Goal: Information Seeking & Learning: Check status

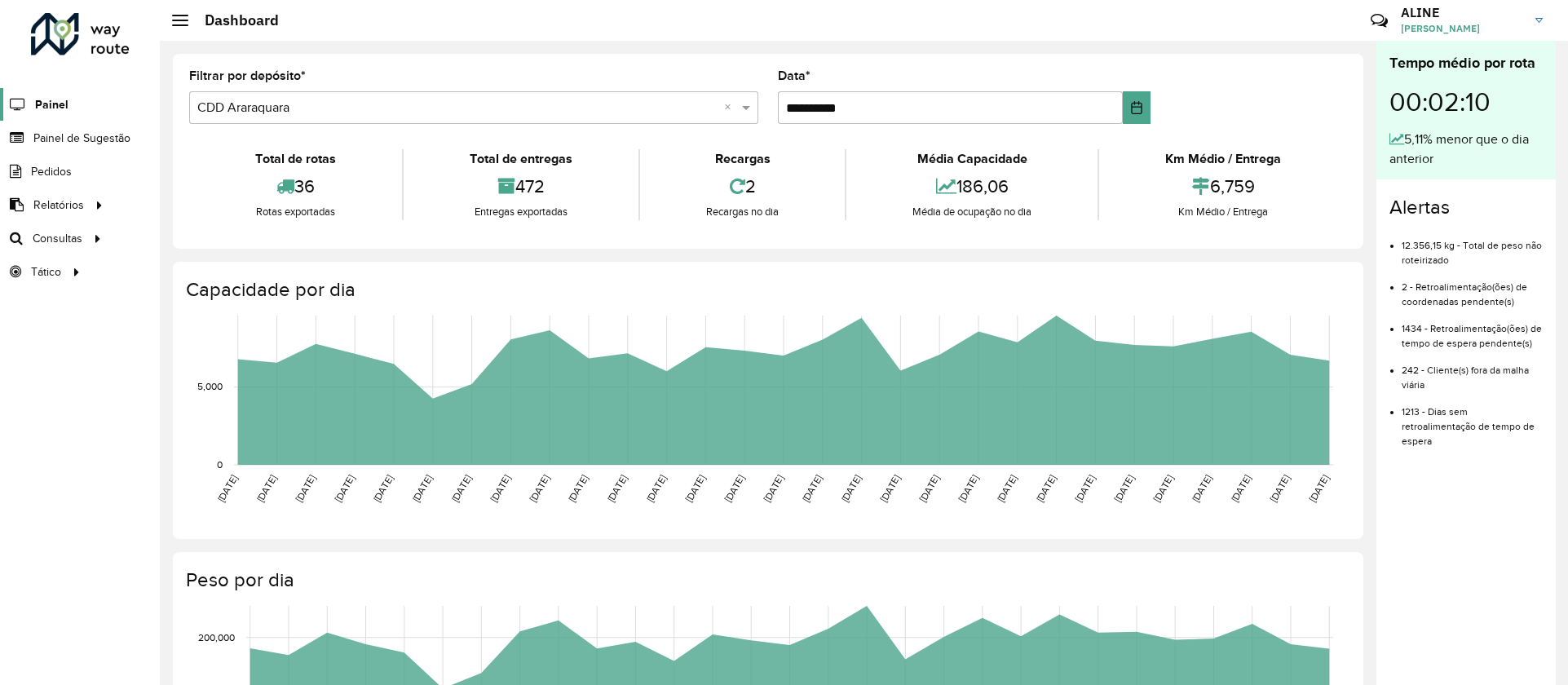
click at [49, 107] on span "Painel" at bounding box center [52, 105] width 33 height 17
click at [81, 133] on span "Painel de Sugestão" at bounding box center [84, 138] width 102 height 17
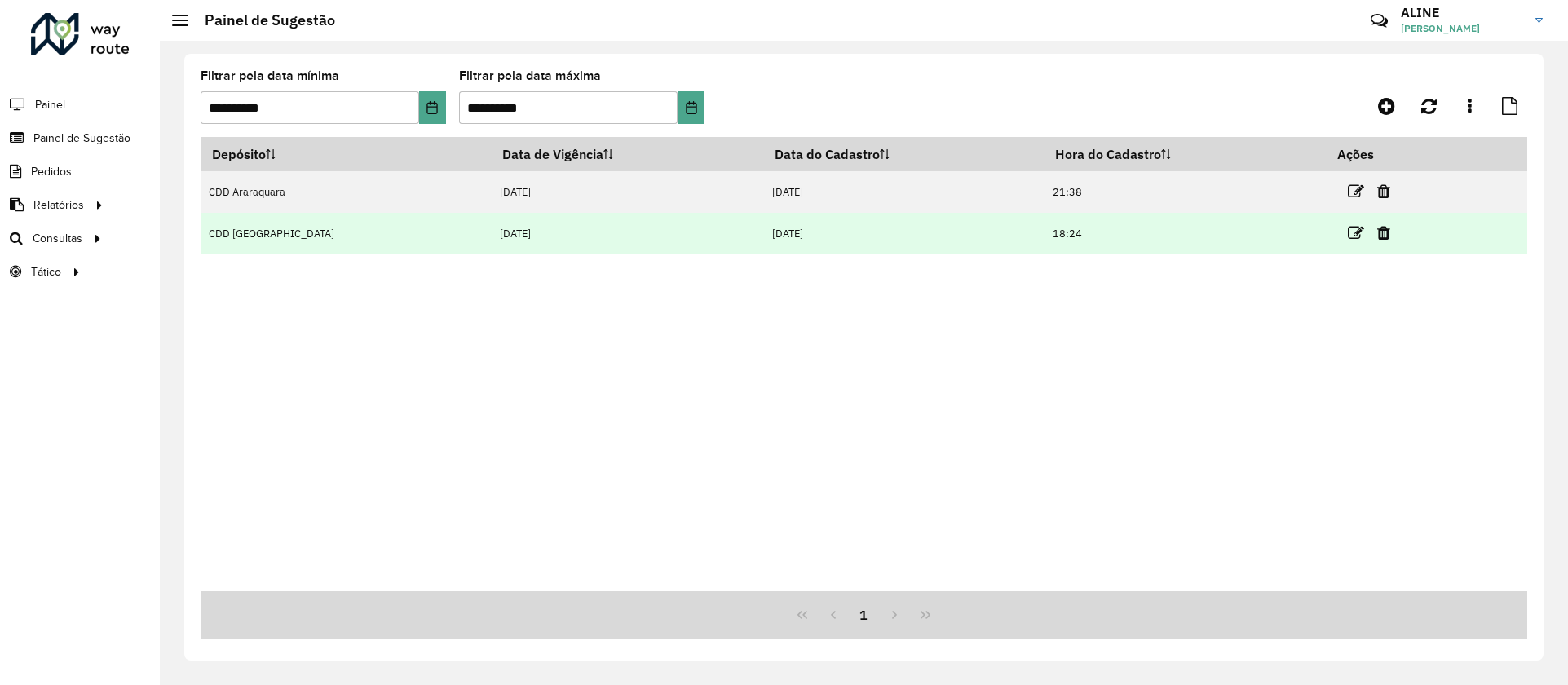
click at [852, 240] on td "03/10/2025" at bounding box center [904, 234] width 281 height 42
click at [763, 229] on td "03/10/2025" at bounding box center [904, 234] width 281 height 42
click at [1348, 234] on icon at bounding box center [1355, 233] width 16 height 16
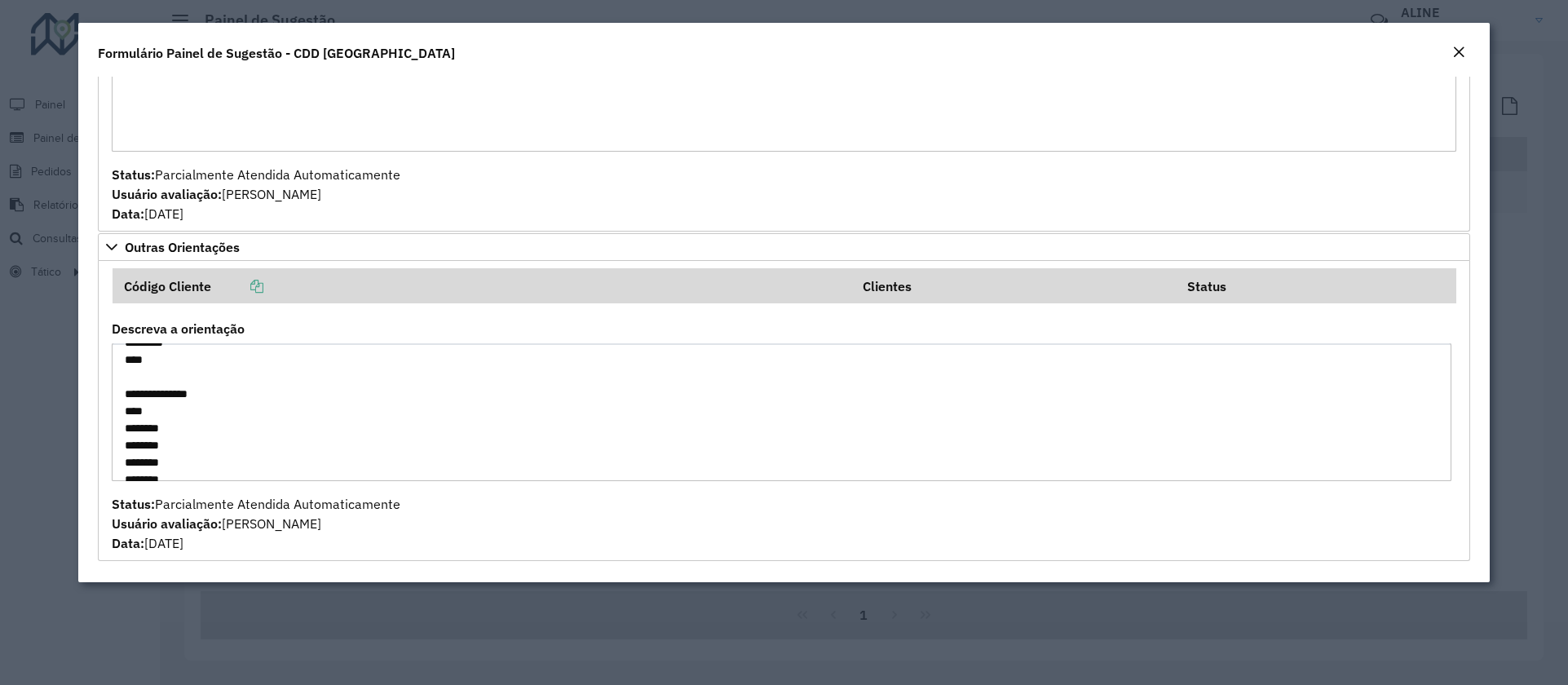
scroll to position [100, 0]
click at [1453, 44] on div "Close" at bounding box center [1459, 52] width 13 height 20
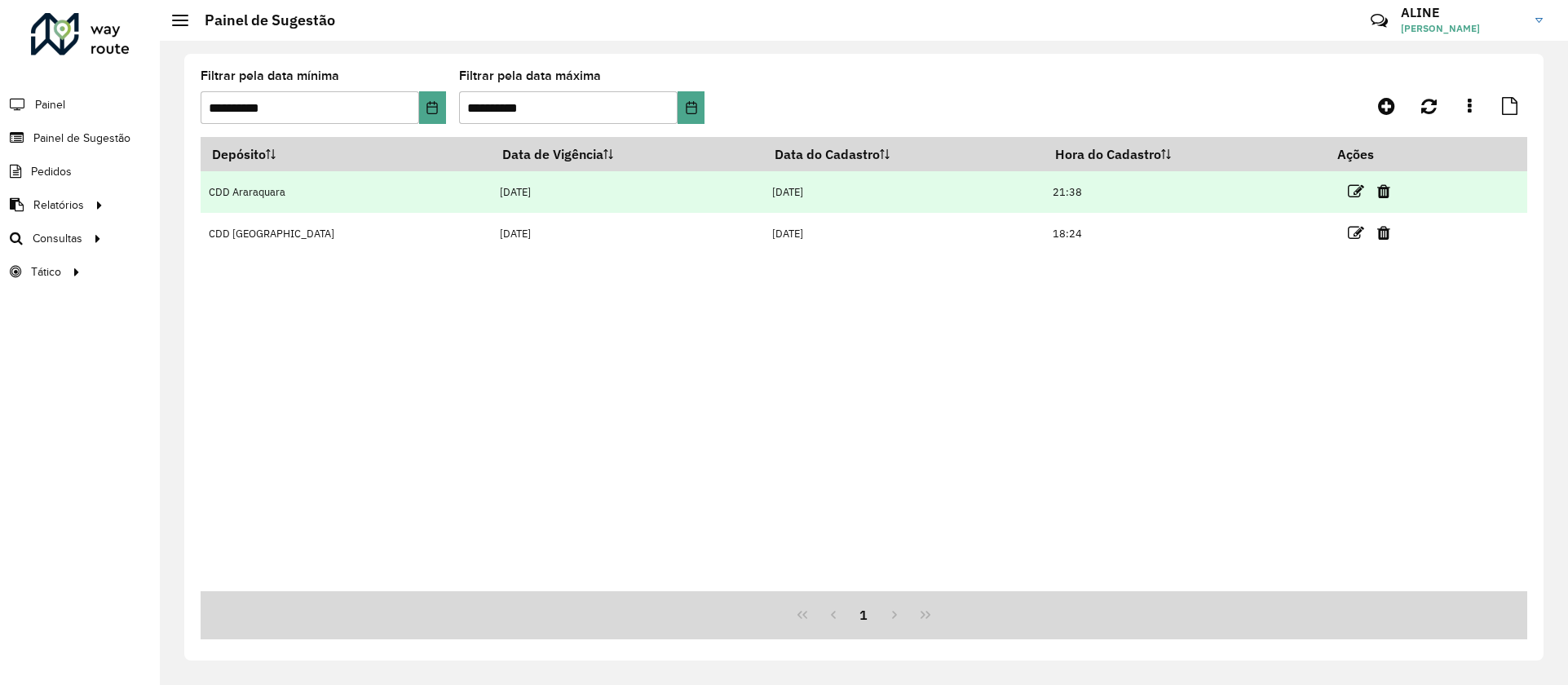
click at [264, 191] on td "CDD Araraquara" at bounding box center [345, 192] width 291 height 42
click at [1348, 184] on icon at bounding box center [1355, 191] width 16 height 16
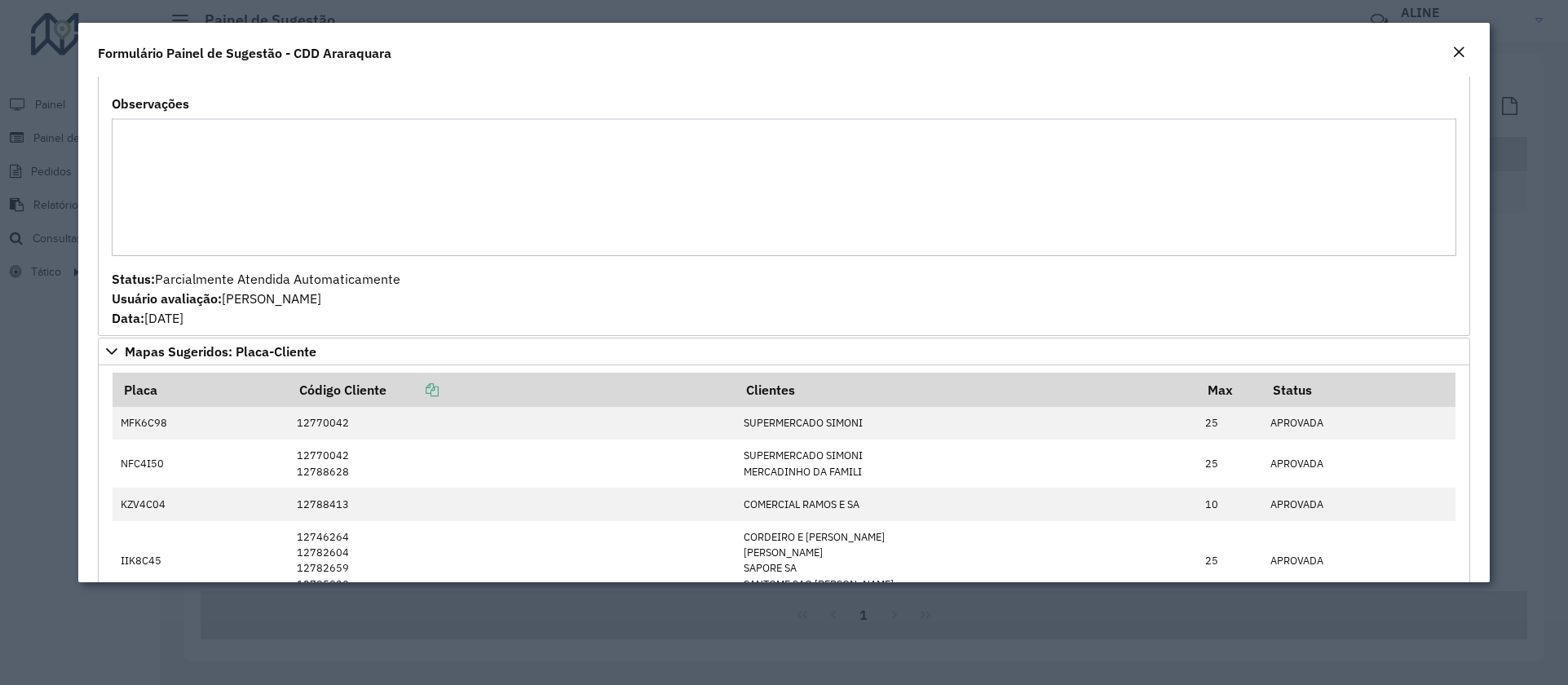
scroll to position [244, 0]
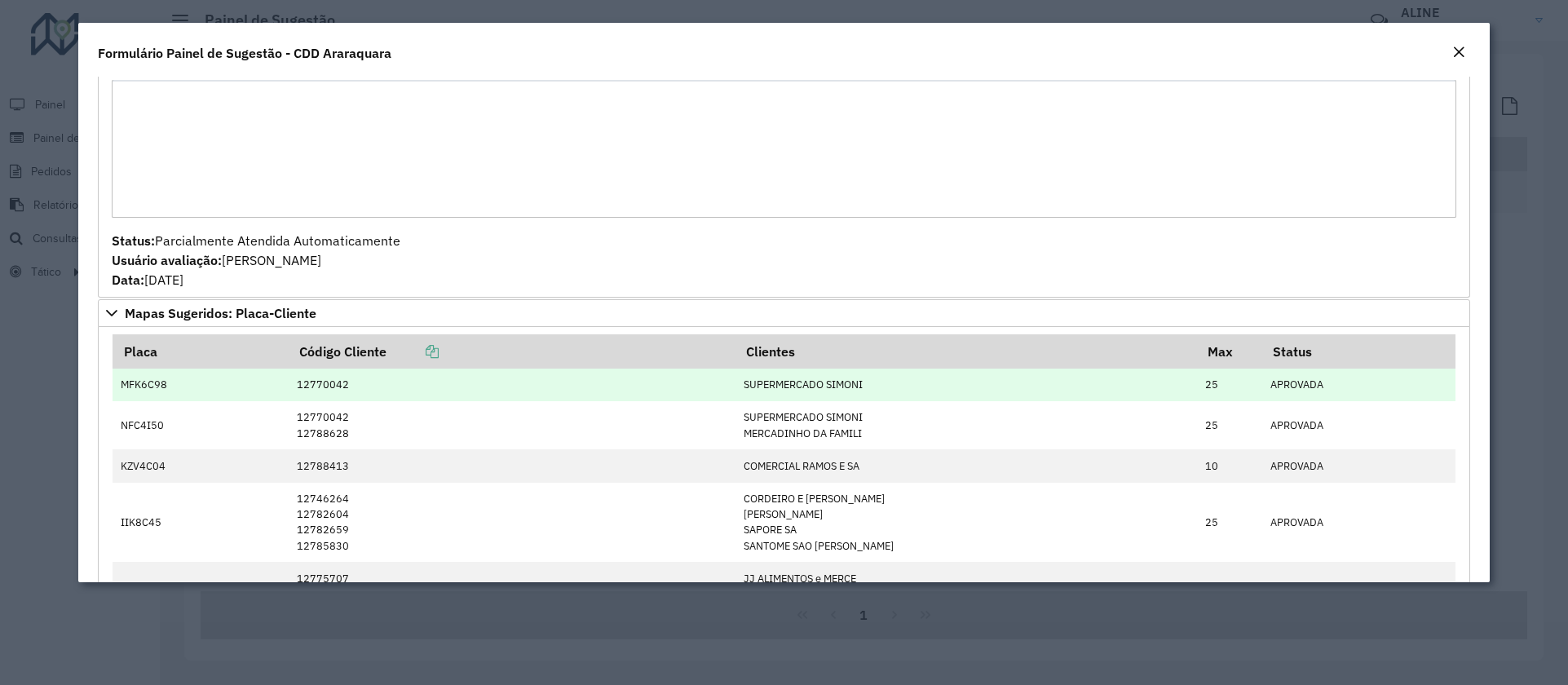
drag, startPoint x: 910, startPoint y: 390, endPoint x: 742, endPoint y: 389, distance: 168.0
click at [755, 389] on tr "MFK6C98 12770042 SUPERMERCADO SIMONI 25 APROVADA" at bounding box center [784, 384] width 1344 height 32
click at [491, 399] on td "12770042" at bounding box center [512, 384] width 447 height 32
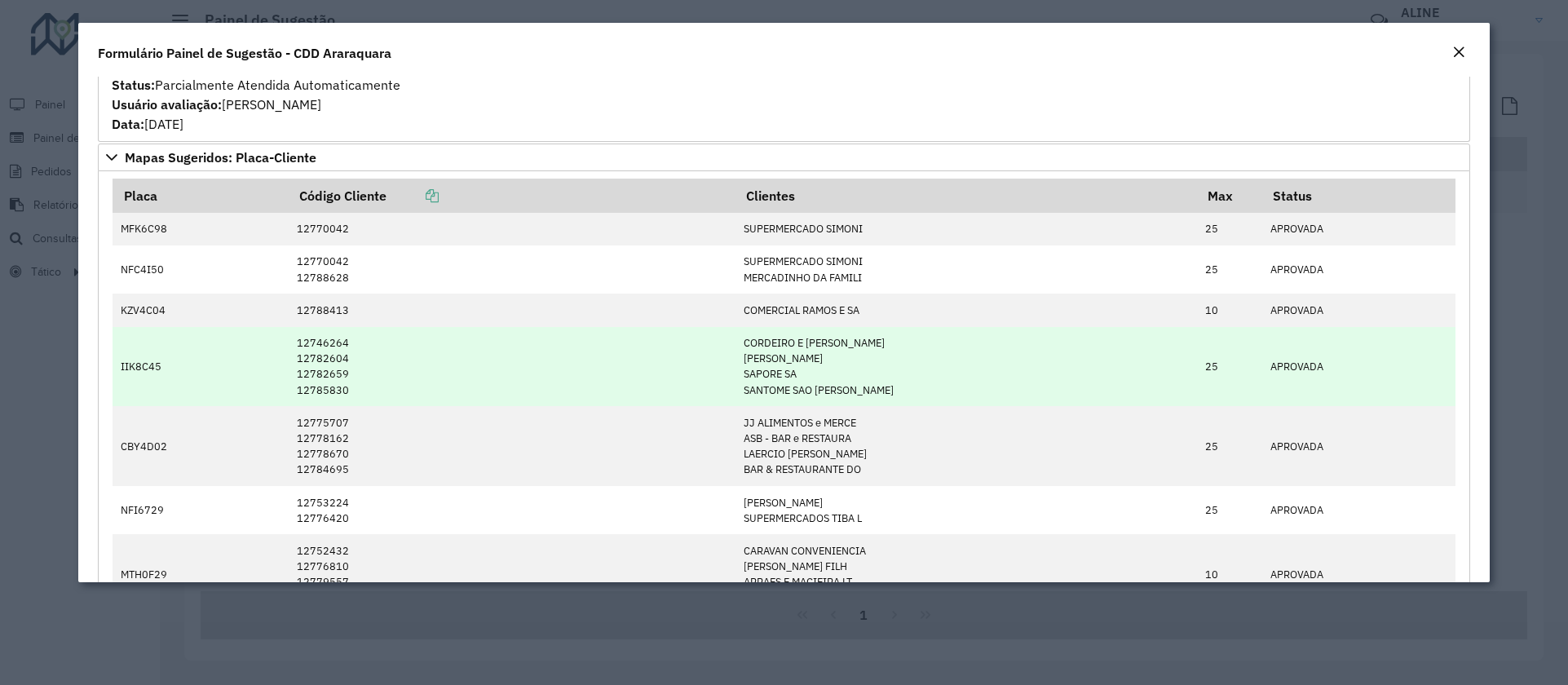
scroll to position [366, 0]
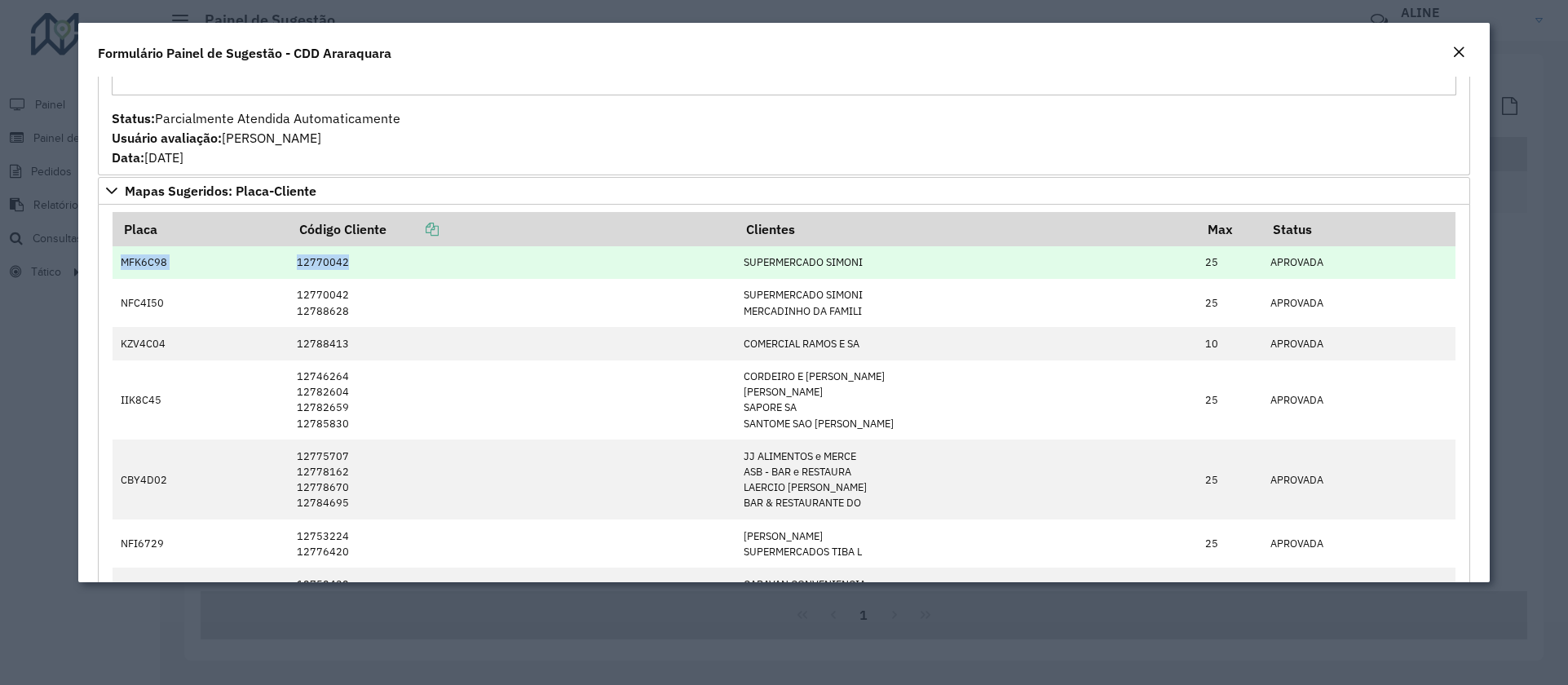
drag, startPoint x: 119, startPoint y: 269, endPoint x: 413, endPoint y: 262, distance: 294.1
click at [411, 262] on tr "MFK6C98 12770042 SUPERMERCADO SIMONI 25 APROVADA" at bounding box center [784, 262] width 1344 height 32
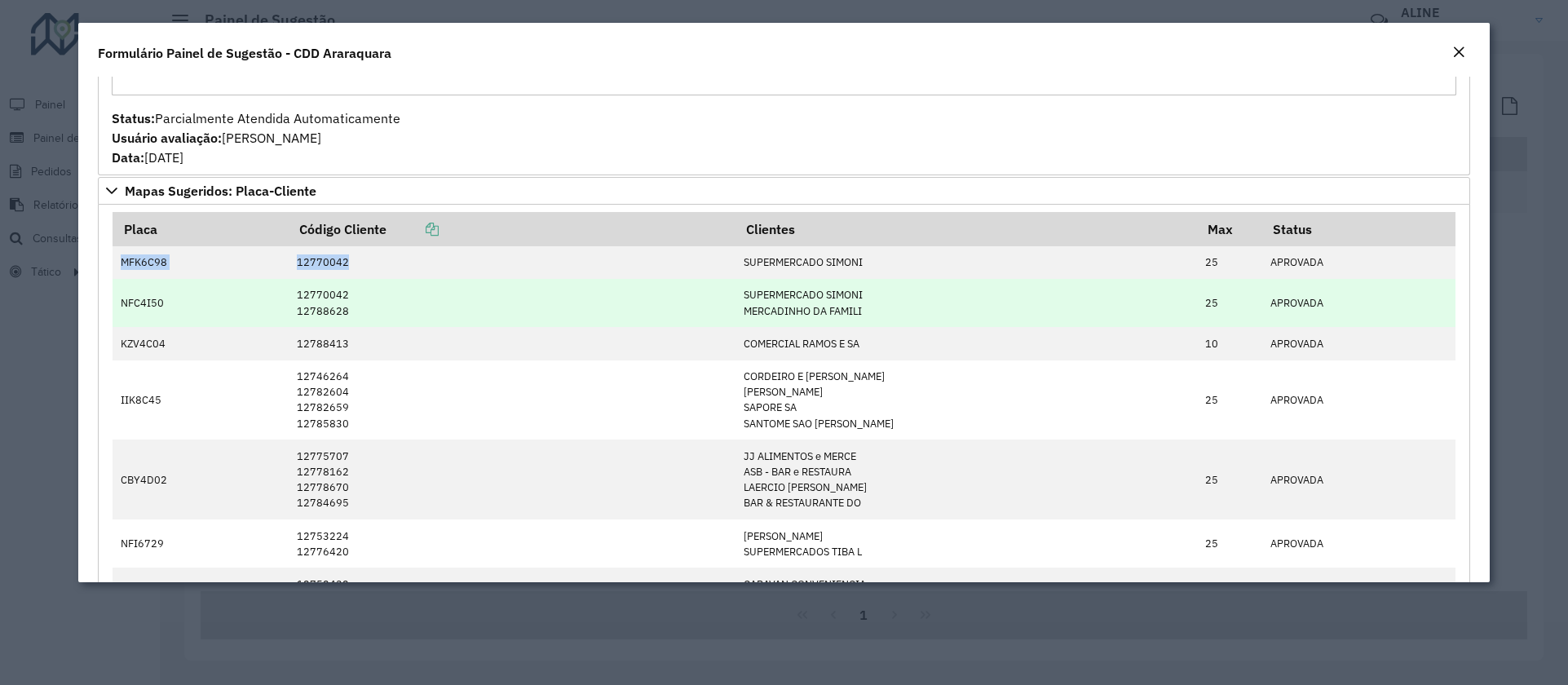
drag, startPoint x: 947, startPoint y: 261, endPoint x: 762, endPoint y: 279, distance: 185.9
click at [835, 269] on td "SUPERMERCADO SIMONI" at bounding box center [966, 262] width 462 height 32
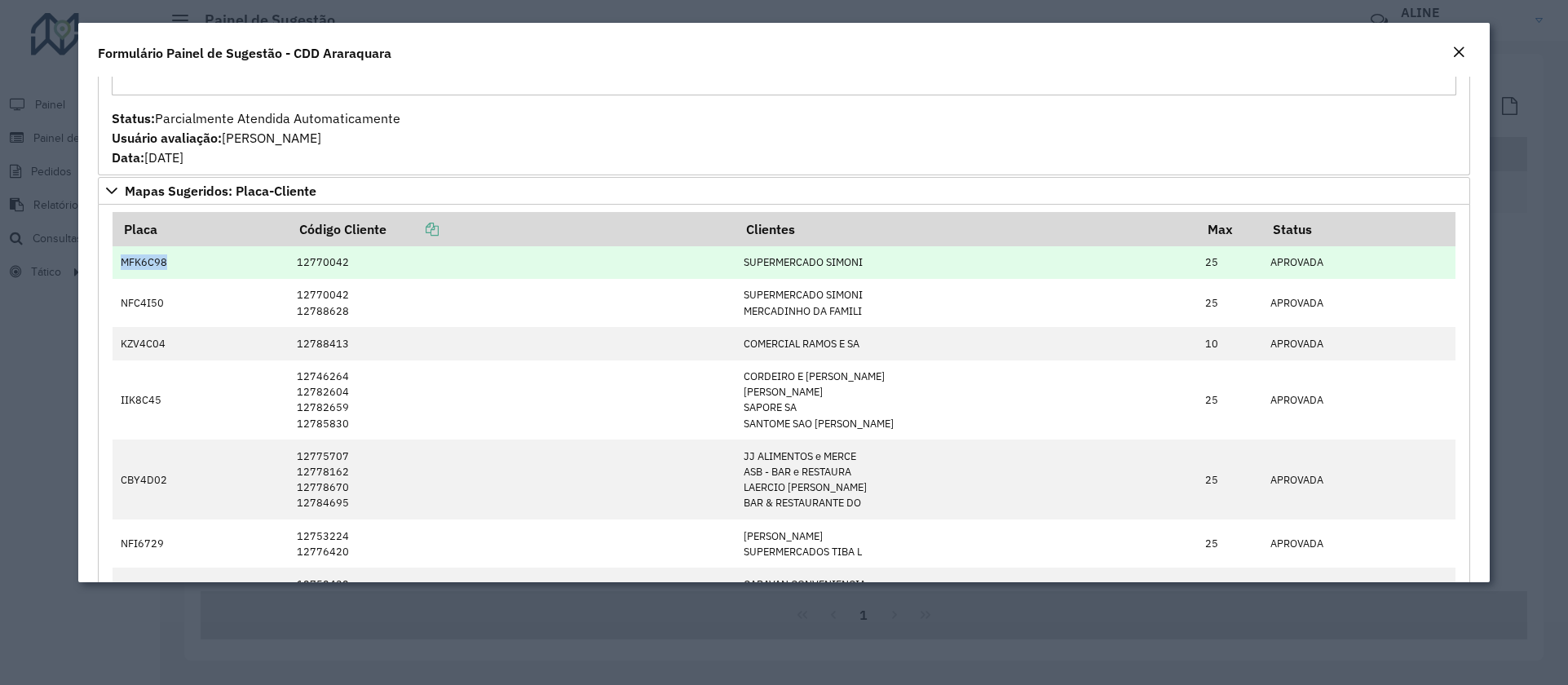
drag, startPoint x: 164, startPoint y: 267, endPoint x: 115, endPoint y: 260, distance: 49.5
click at [115, 260] on td "MFK6C98" at bounding box center [200, 262] width 177 height 32
drag, startPoint x: 1230, startPoint y: 264, endPoint x: 1177, endPoint y: 264, distance: 53.0
click at [1177, 264] on tr "MFK6C98 12770042 SUPERMERCADO SIMONI 25 APROVADA" at bounding box center [784, 262] width 1344 height 32
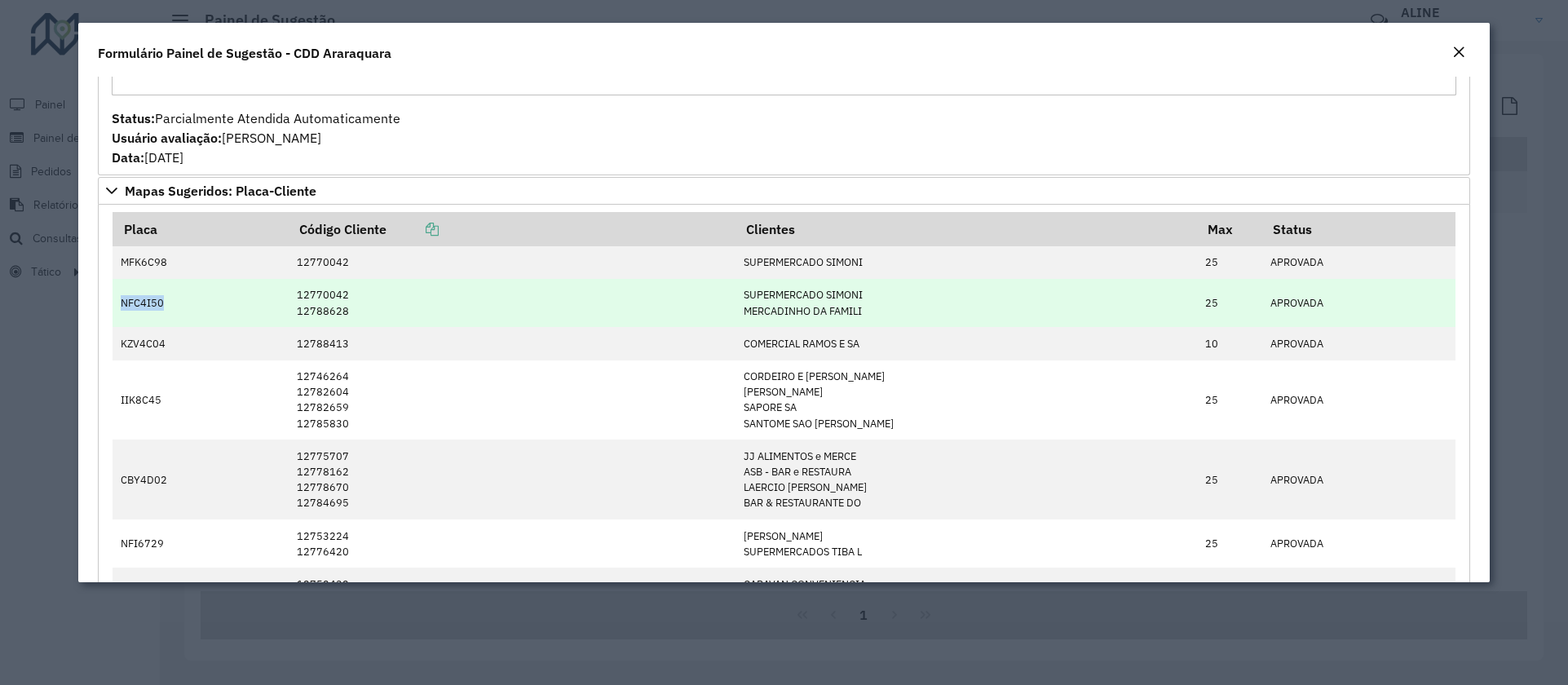
drag, startPoint x: 166, startPoint y: 307, endPoint x: 115, endPoint y: 305, distance: 51.0
click at [115, 305] on td "NFC4I50" at bounding box center [200, 302] width 177 height 48
drag, startPoint x: 906, startPoint y: 294, endPoint x: 774, endPoint y: 299, distance: 132.1
click at [774, 299] on td "SUPERMERCADO SIMONI MERCADINHO DA FAMILI" at bounding box center [966, 302] width 462 height 48
drag, startPoint x: 908, startPoint y: 311, endPoint x: 759, endPoint y: 313, distance: 149.0
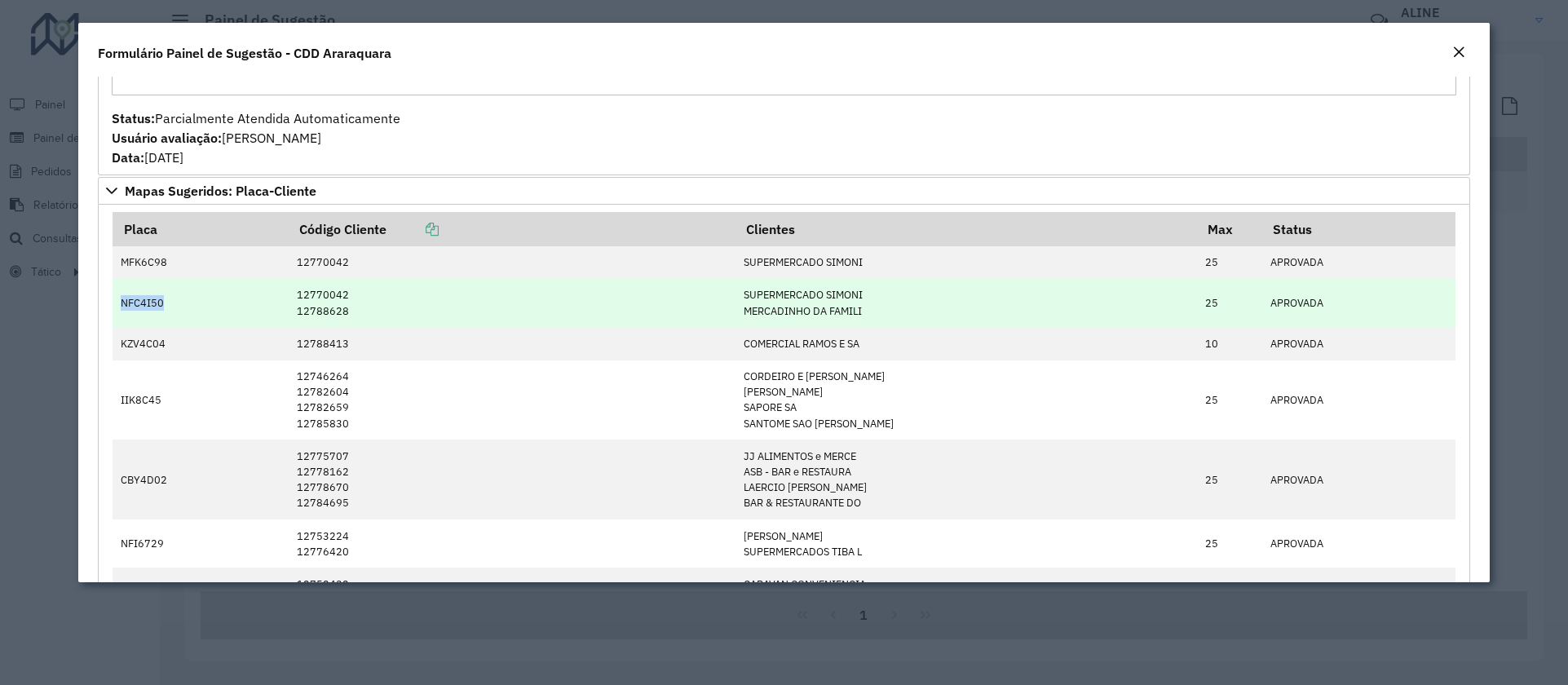
click at [759, 313] on tr "NFC4I50 12770042 12788628 SUPERMERCADO SIMONI MERCADINHO DA FAMILI 25 APROVADA" at bounding box center [784, 302] width 1344 height 48
drag, startPoint x: 1212, startPoint y: 307, endPoint x: 1189, endPoint y: 305, distance: 23.1
click at [1197, 305] on td "25" at bounding box center [1229, 302] width 65 height 48
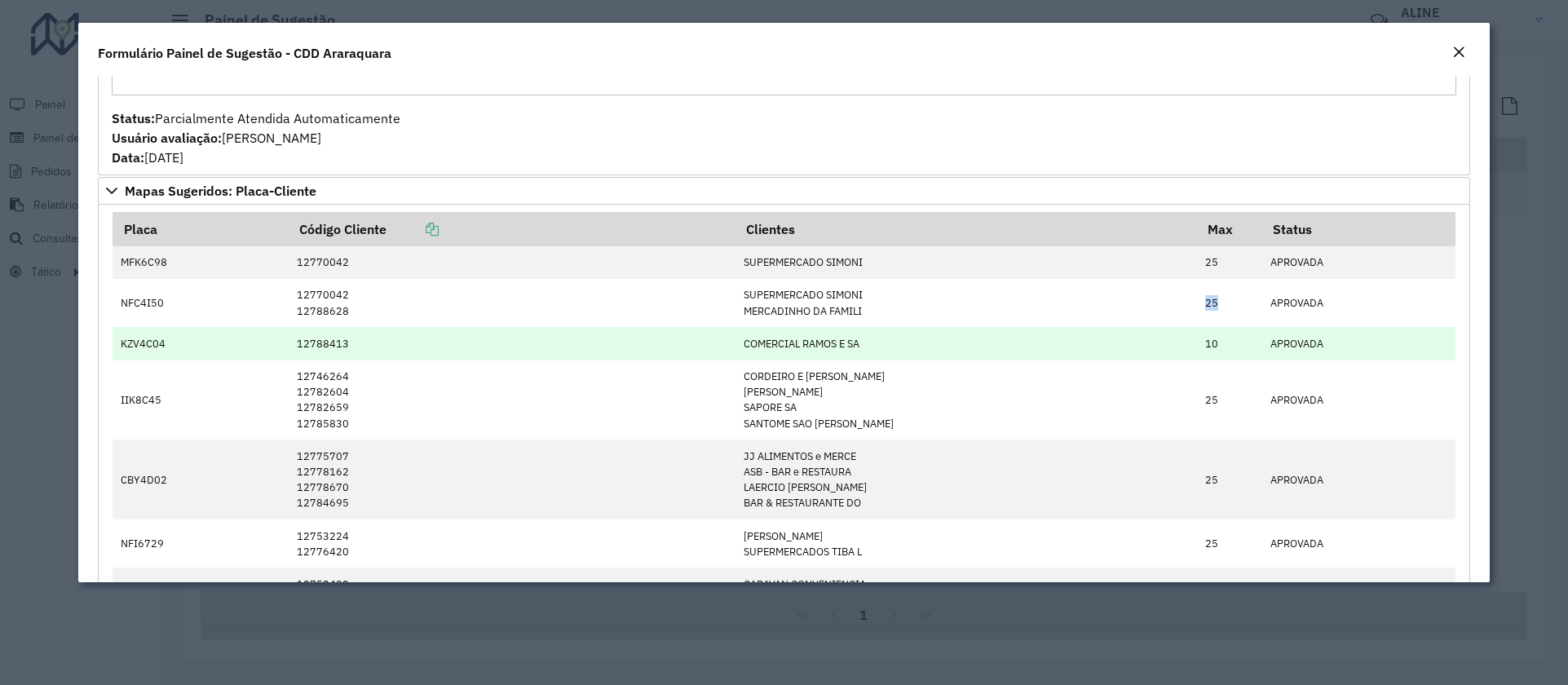
drag, startPoint x: 1175, startPoint y: 346, endPoint x: 1202, endPoint y: 346, distance: 27.0
click at [1202, 346] on tr "KZV4C04 12788413 COMERCIAL RAMOS E SA 10 APROVADA" at bounding box center [784, 343] width 1344 height 32
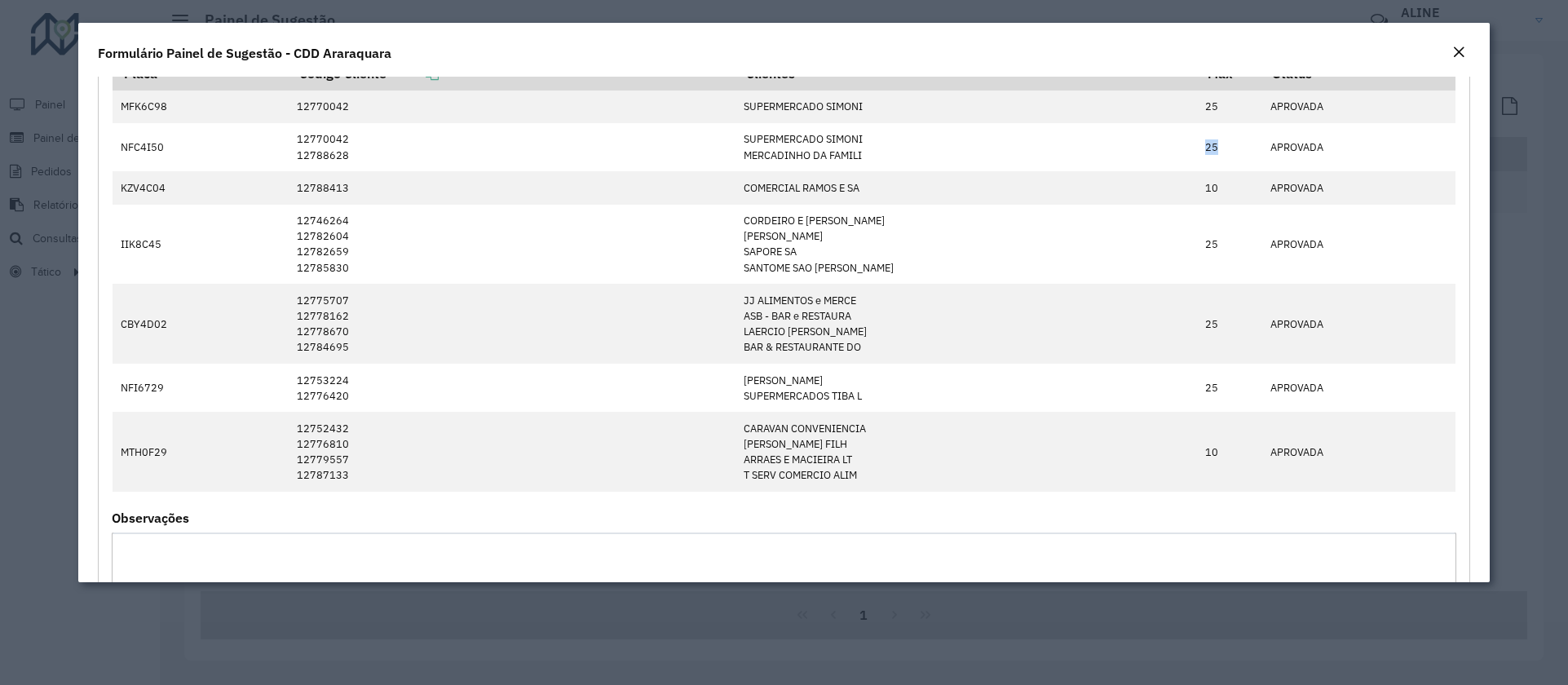
scroll to position [492, 0]
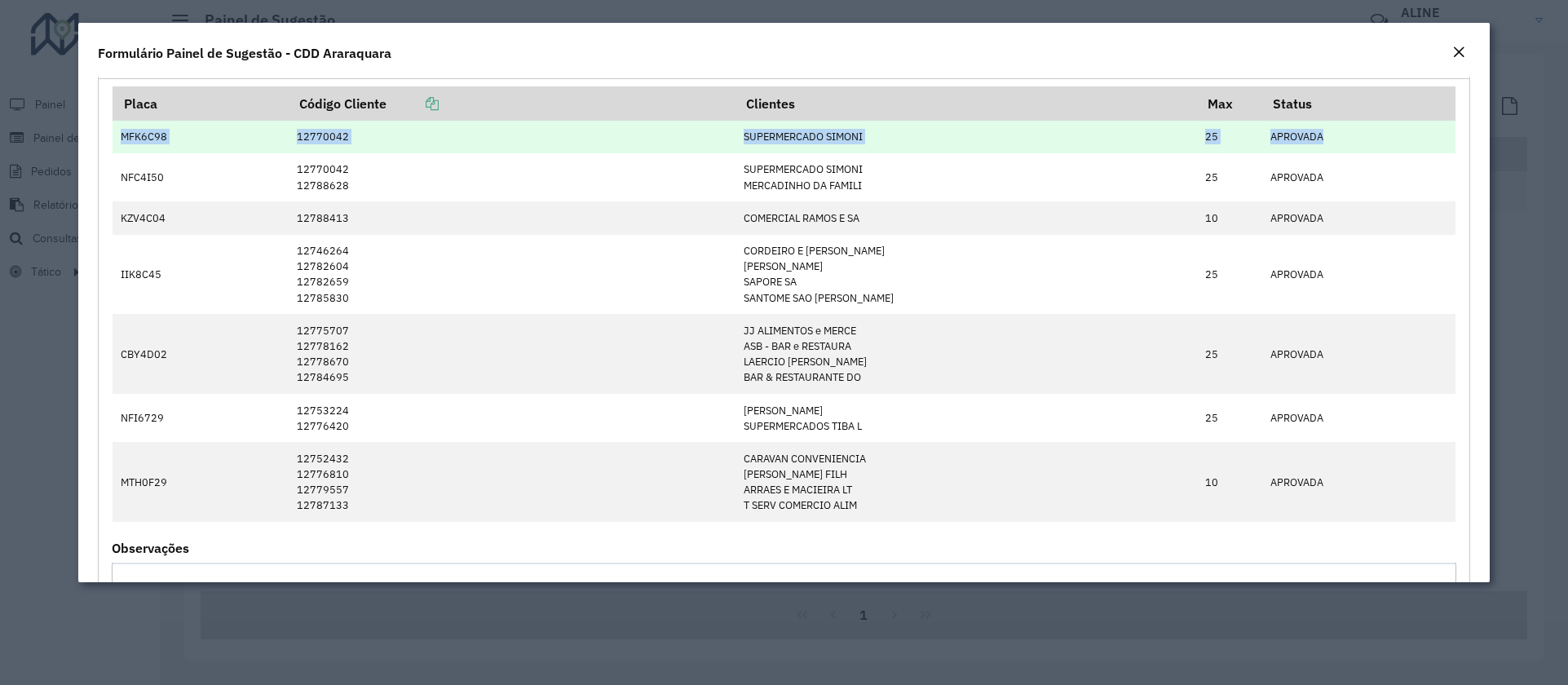
drag, startPoint x: 123, startPoint y: 141, endPoint x: 1392, endPoint y: 135, distance: 1269.0
click at [1392, 135] on tr "MFK6C98 12770042 SUPERMERCADO SIMONI 25 APROVADA" at bounding box center [784, 136] width 1344 height 32
click at [1383, 135] on td "APROVADA" at bounding box center [1359, 136] width 194 height 32
drag, startPoint x: 1157, startPoint y: 137, endPoint x: 1228, endPoint y: 140, distance: 71.1
click at [1228, 140] on tr "MFK6C98 12770042 SUPERMERCADO SIMONI 25 APROVADA" at bounding box center [784, 136] width 1344 height 32
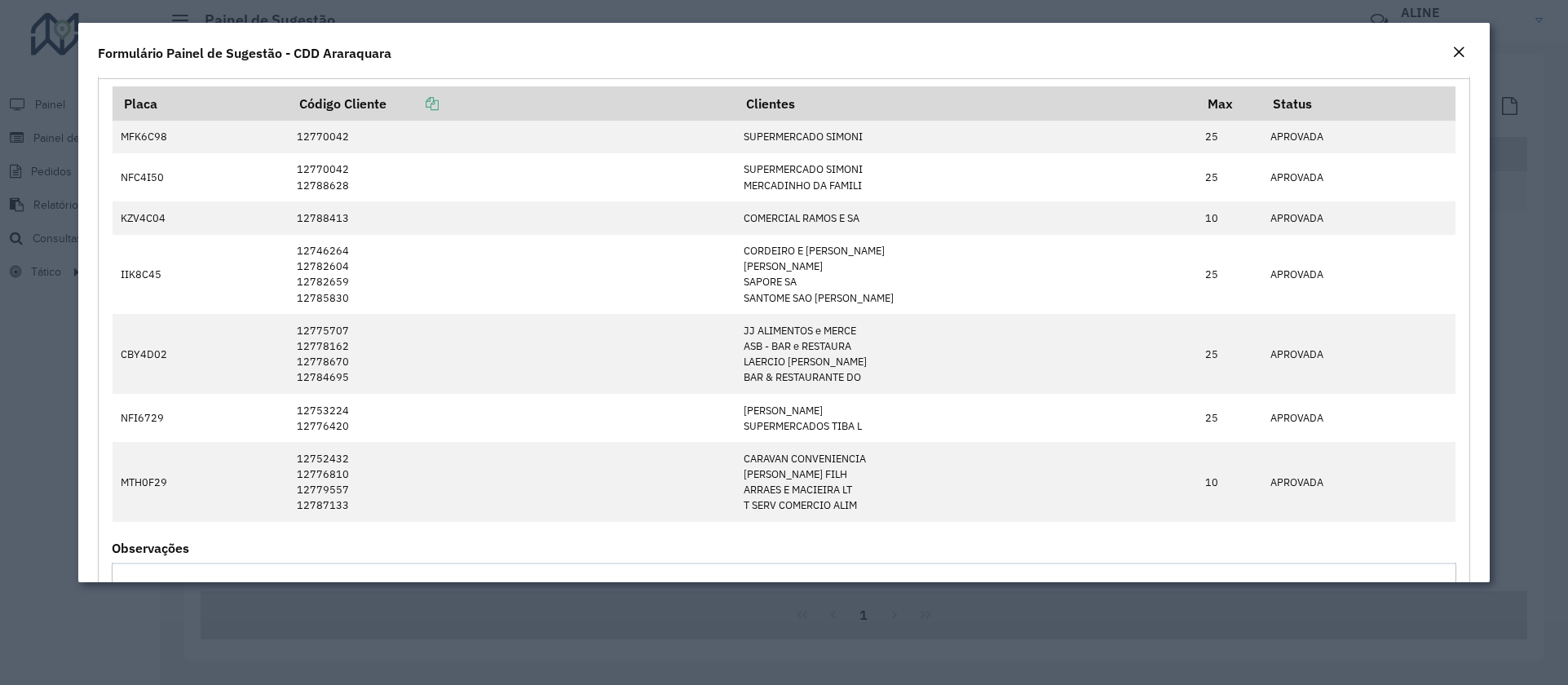
click at [1464, 53] on em "Close" at bounding box center [1459, 52] width 13 height 13
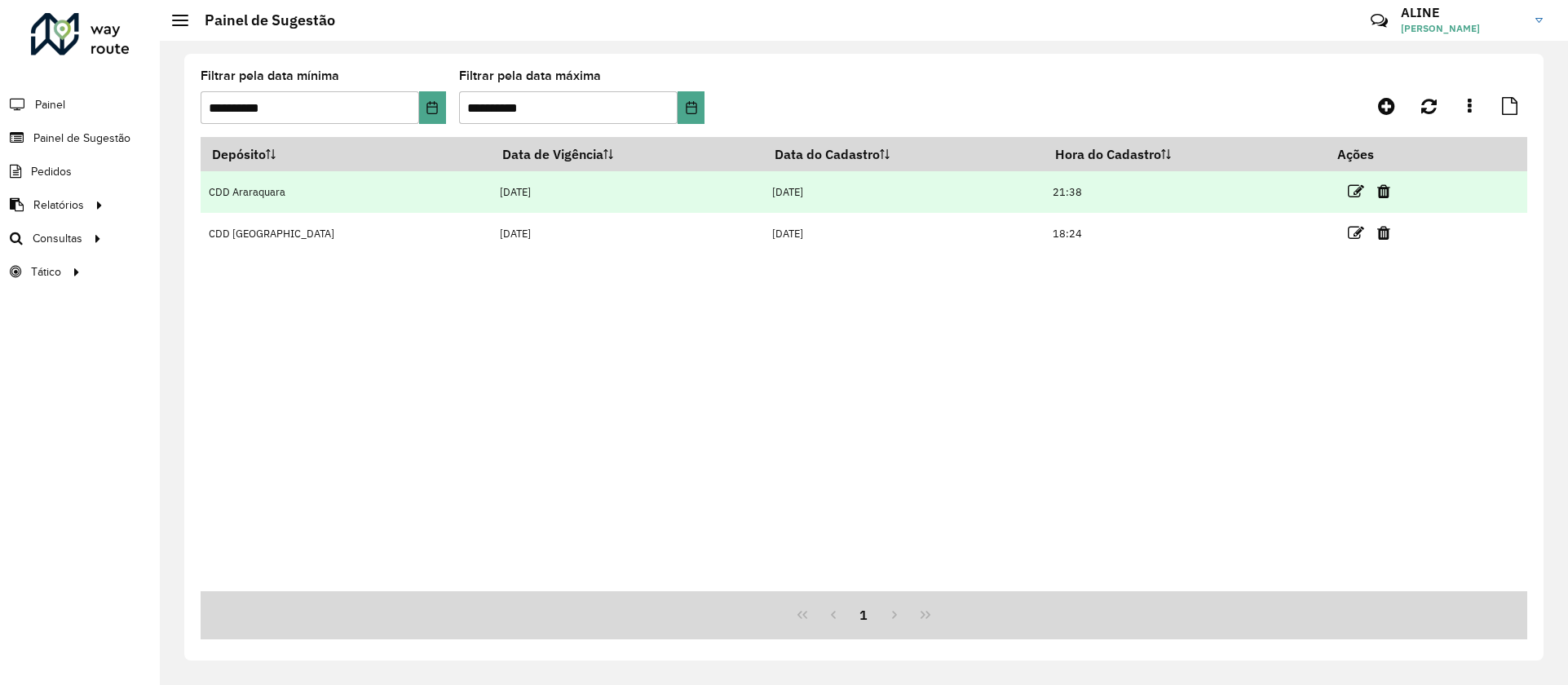
click at [254, 199] on td "CDD Araraquara" at bounding box center [345, 192] width 291 height 42
click at [1348, 189] on icon at bounding box center [1355, 191] width 16 height 16
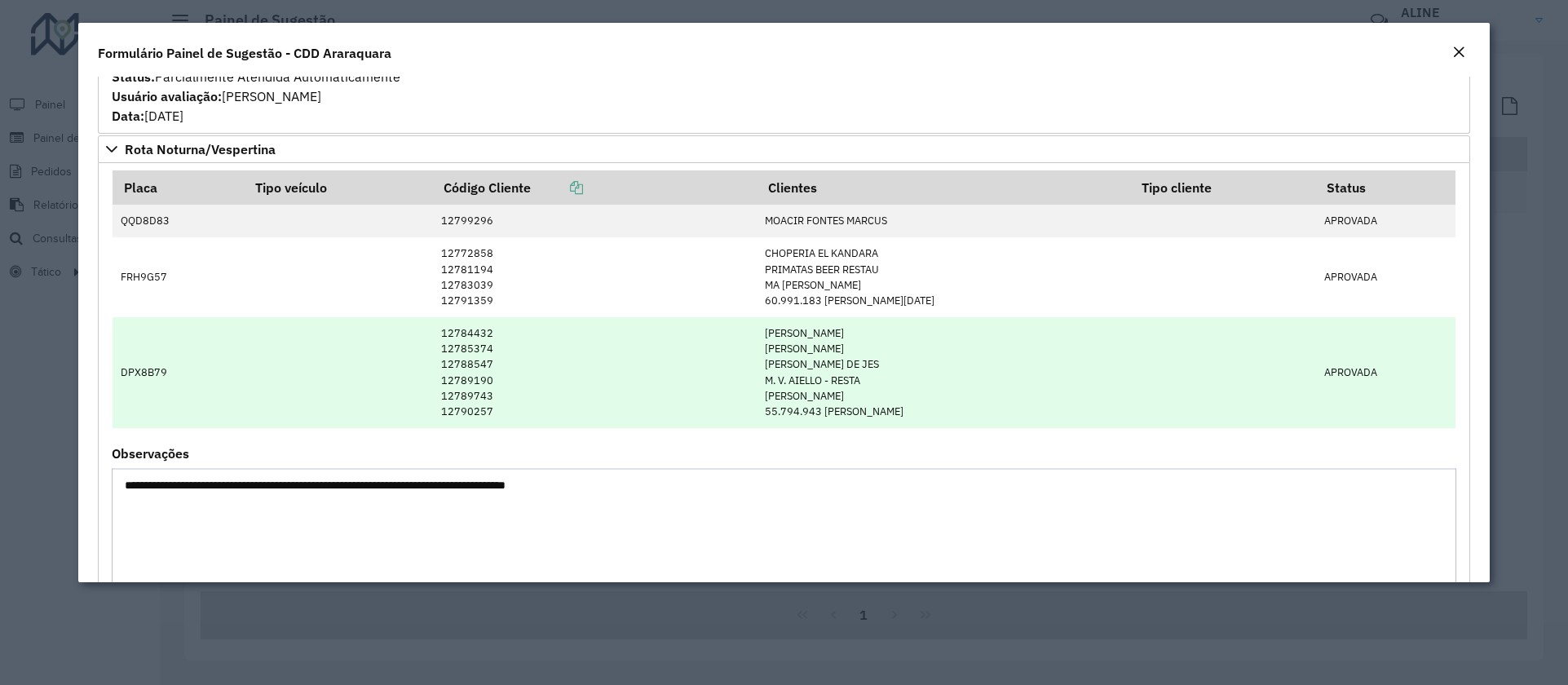
scroll to position [1100, 0]
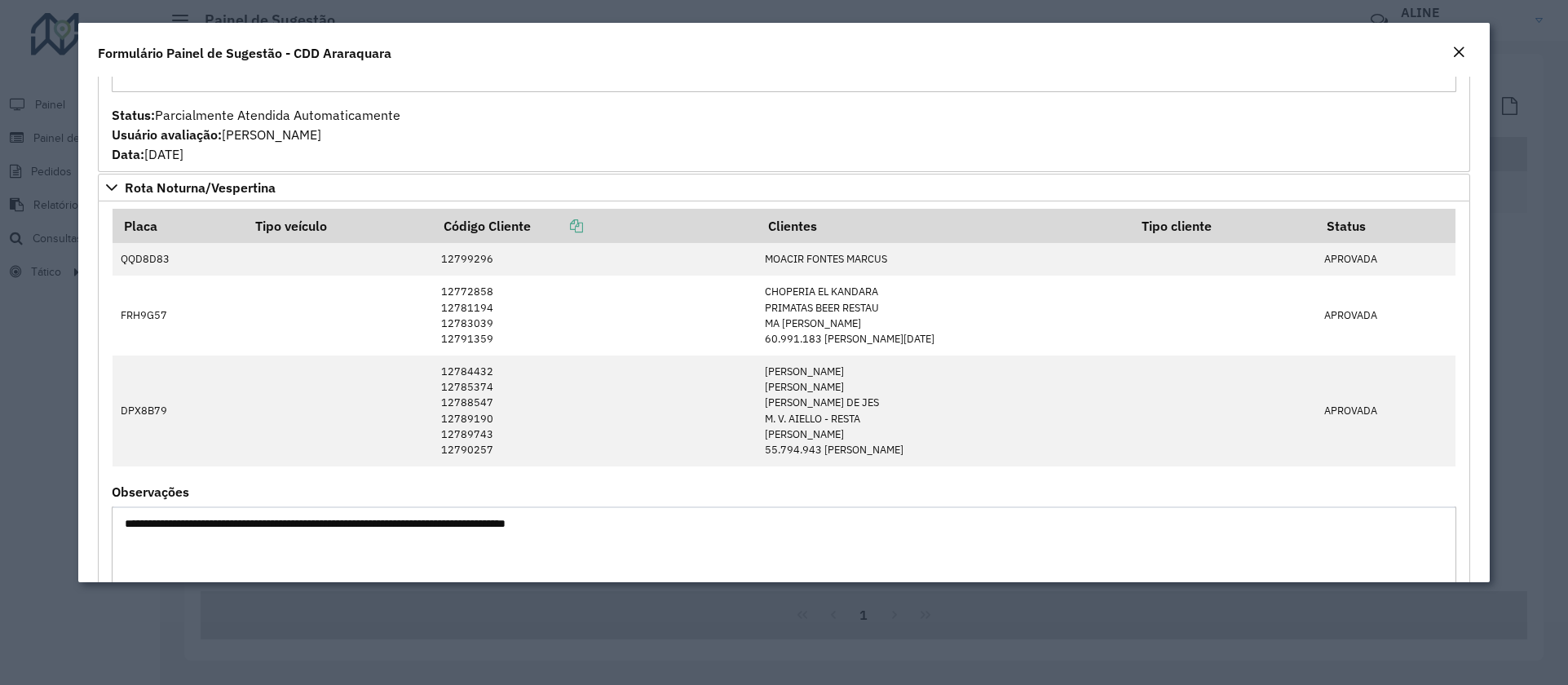
click at [1459, 51] on em "Close" at bounding box center [1459, 52] width 13 height 13
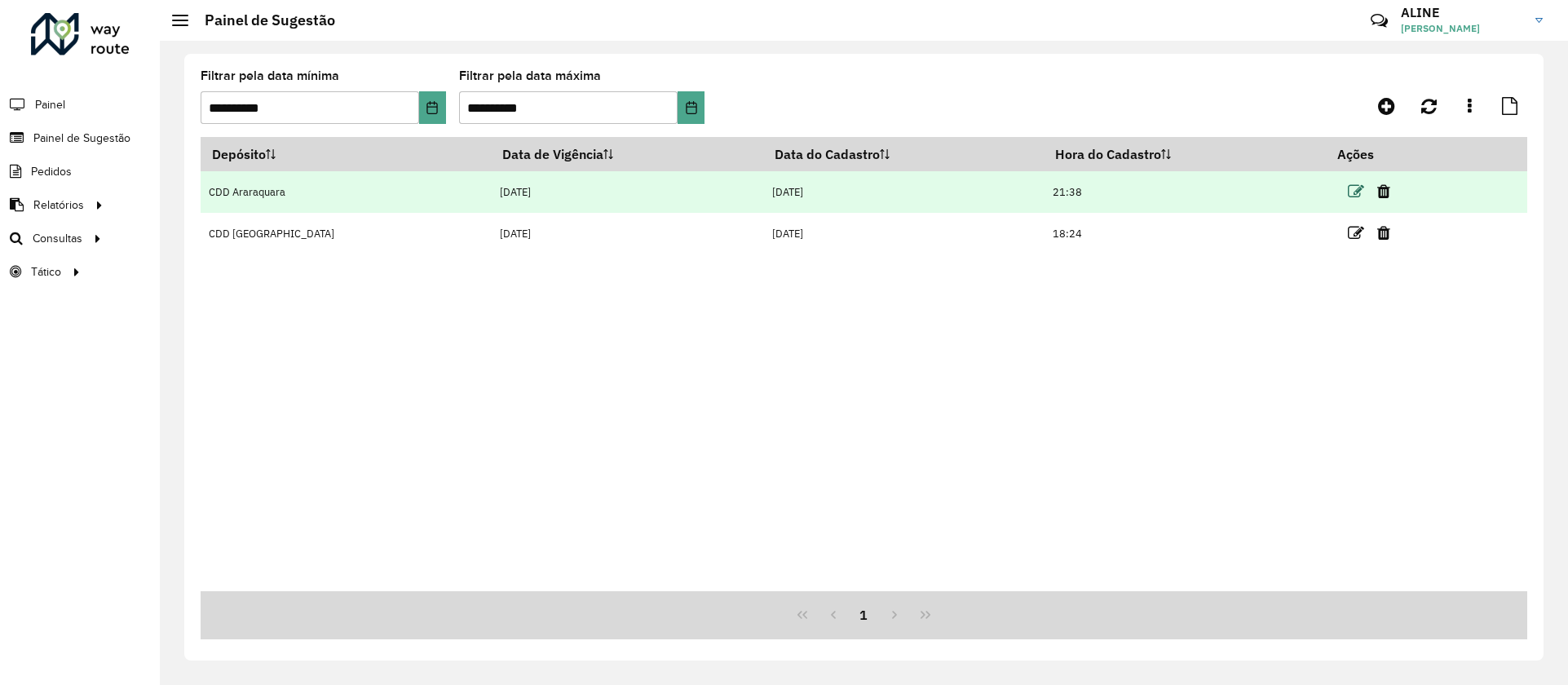
click at [1348, 194] on icon at bounding box center [1355, 191] width 16 height 16
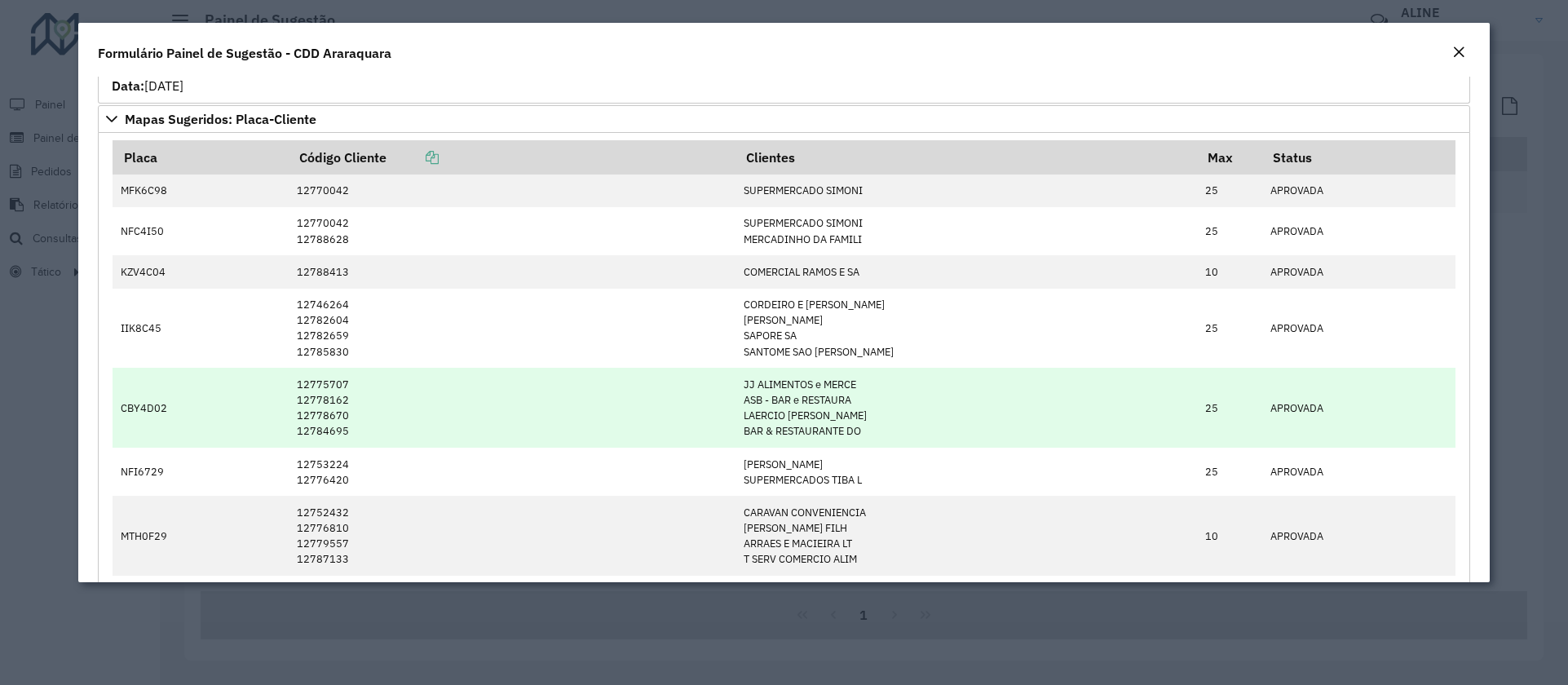
scroll to position [489, 0]
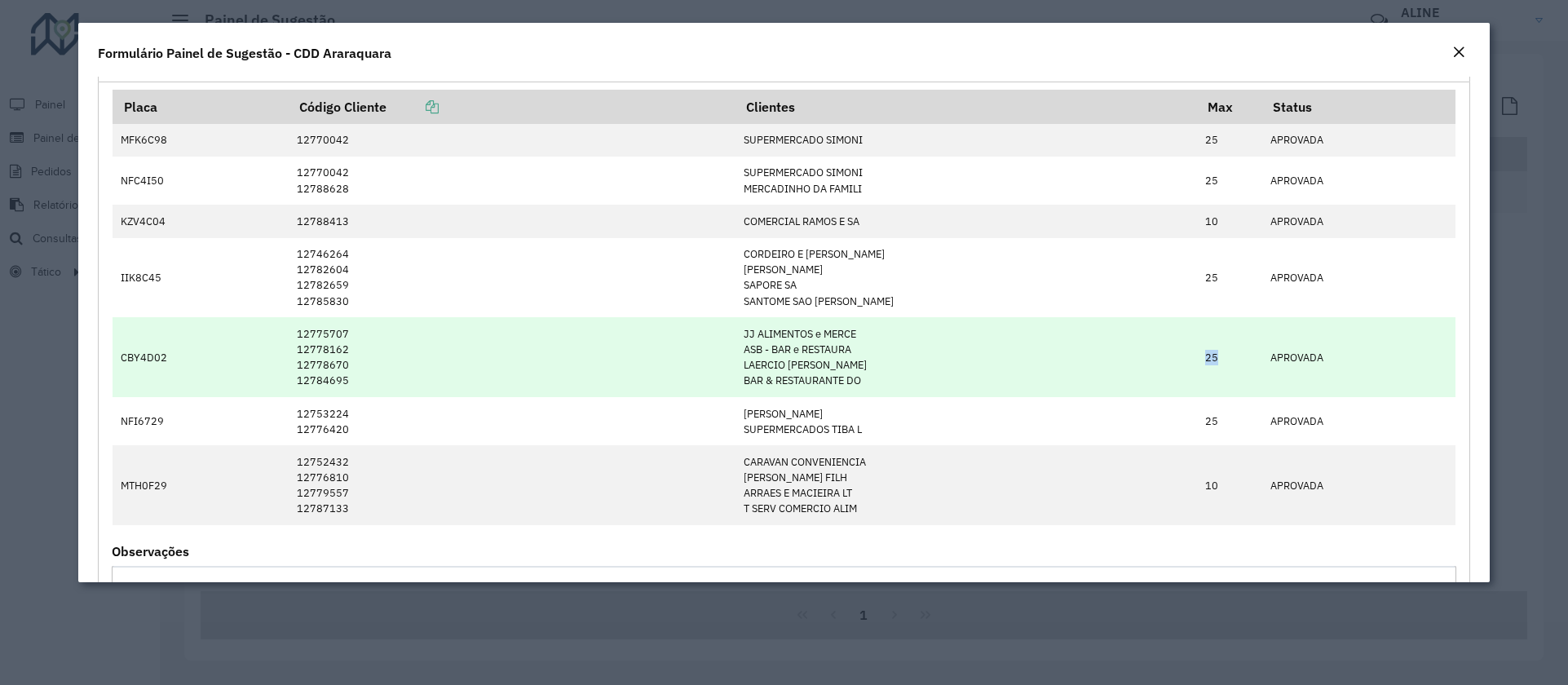
drag, startPoint x: 1195, startPoint y: 354, endPoint x: 1185, endPoint y: 356, distance: 10.2
click at [1197, 356] on td "25" at bounding box center [1229, 357] width 65 height 80
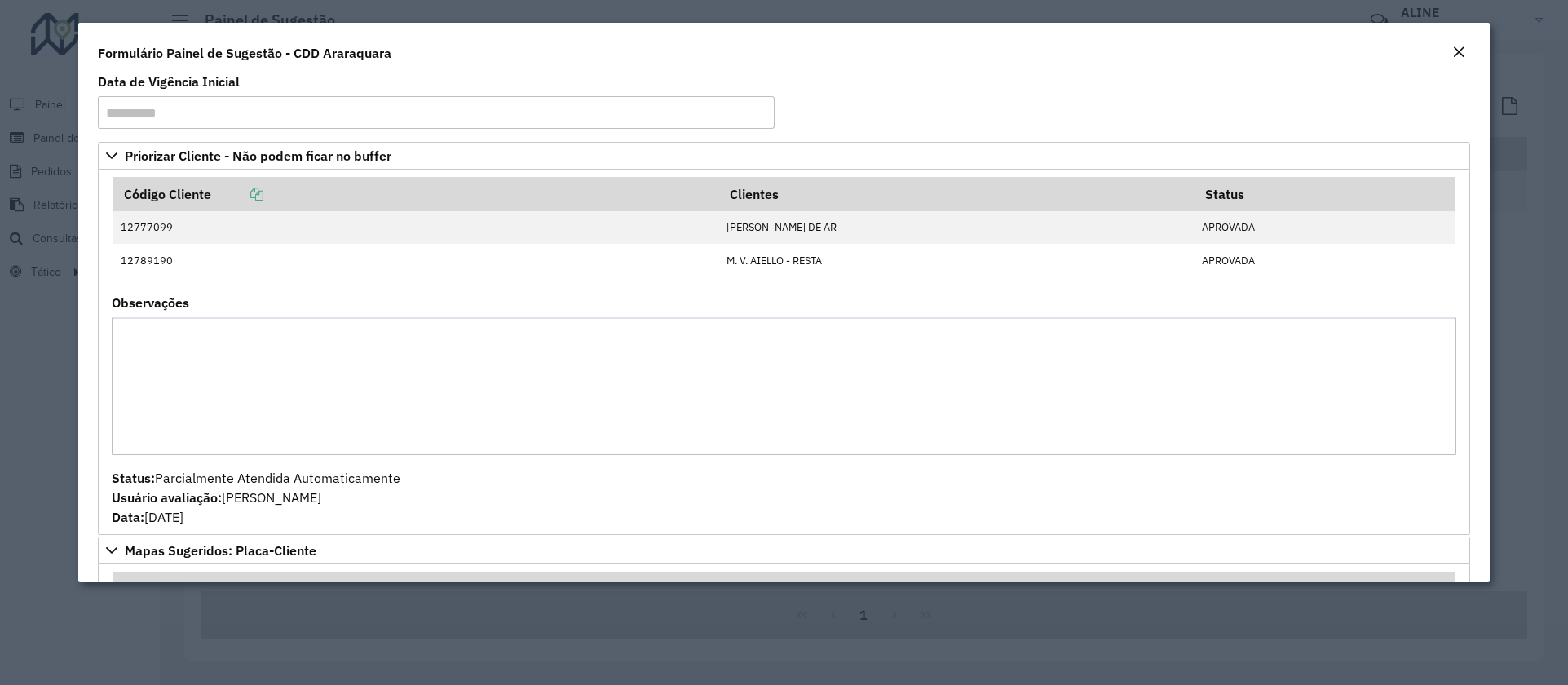
scroll to position [0, 0]
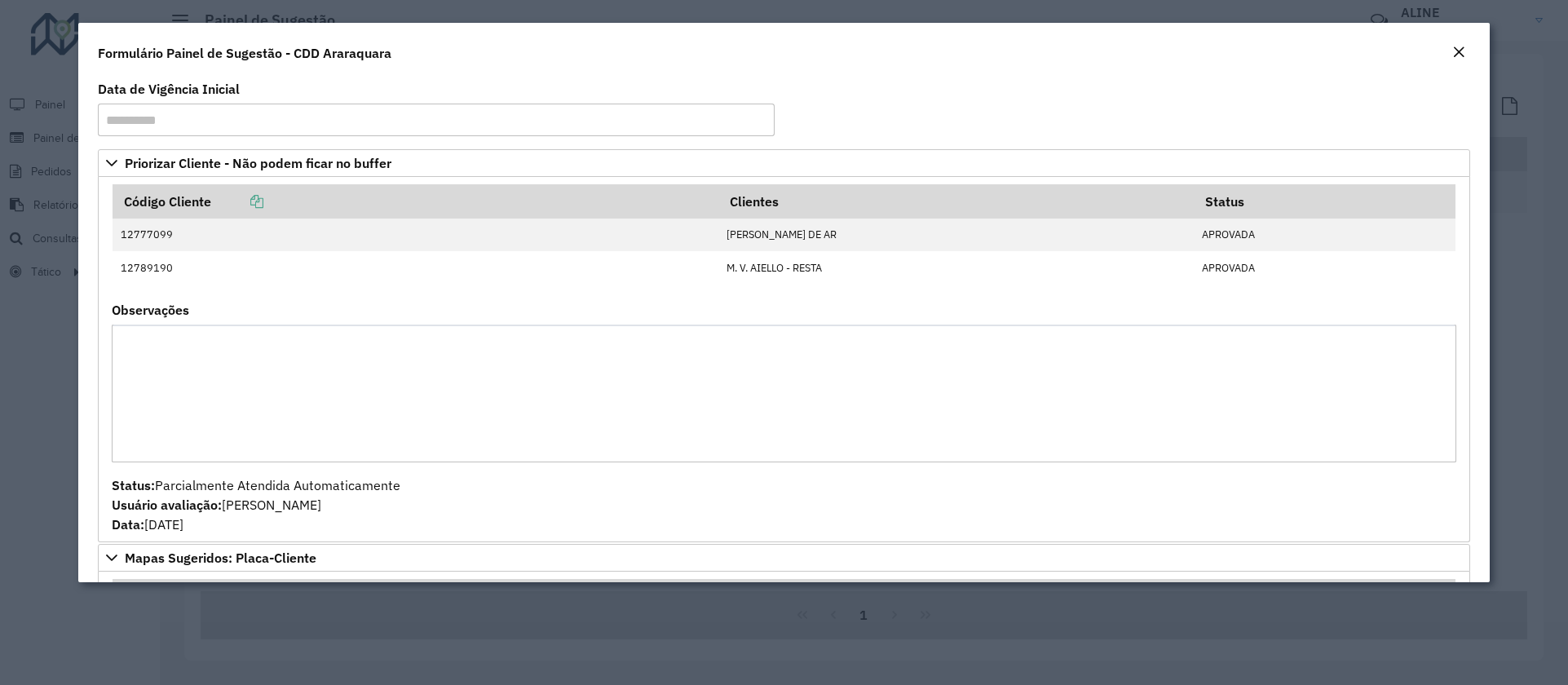
click at [1458, 41] on div "Formulário Painel de Sugestão - CDD Araraquara" at bounding box center [784, 50] width 1411 height 53
click at [1462, 46] on em "Close" at bounding box center [1459, 52] width 13 height 13
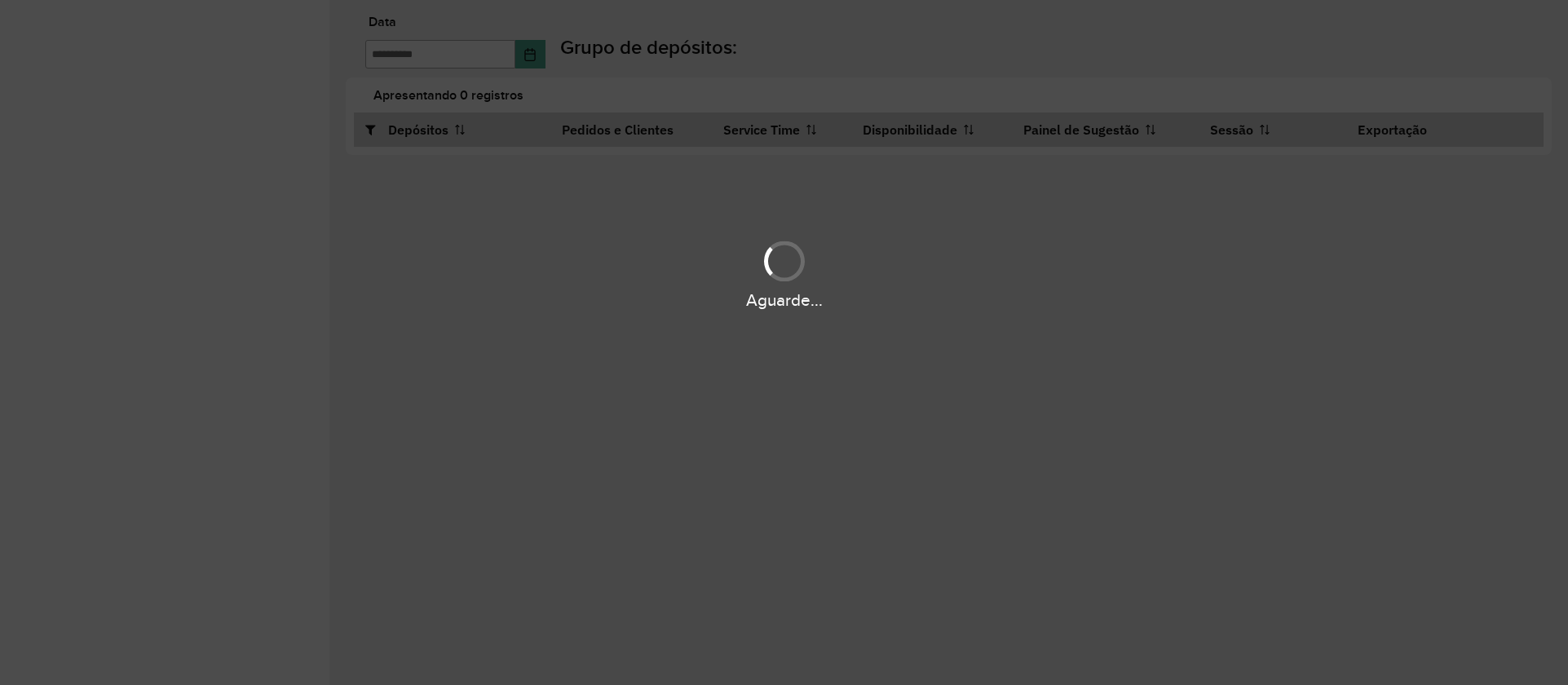
type input "**********"
